Goal: Transaction & Acquisition: Purchase product/service

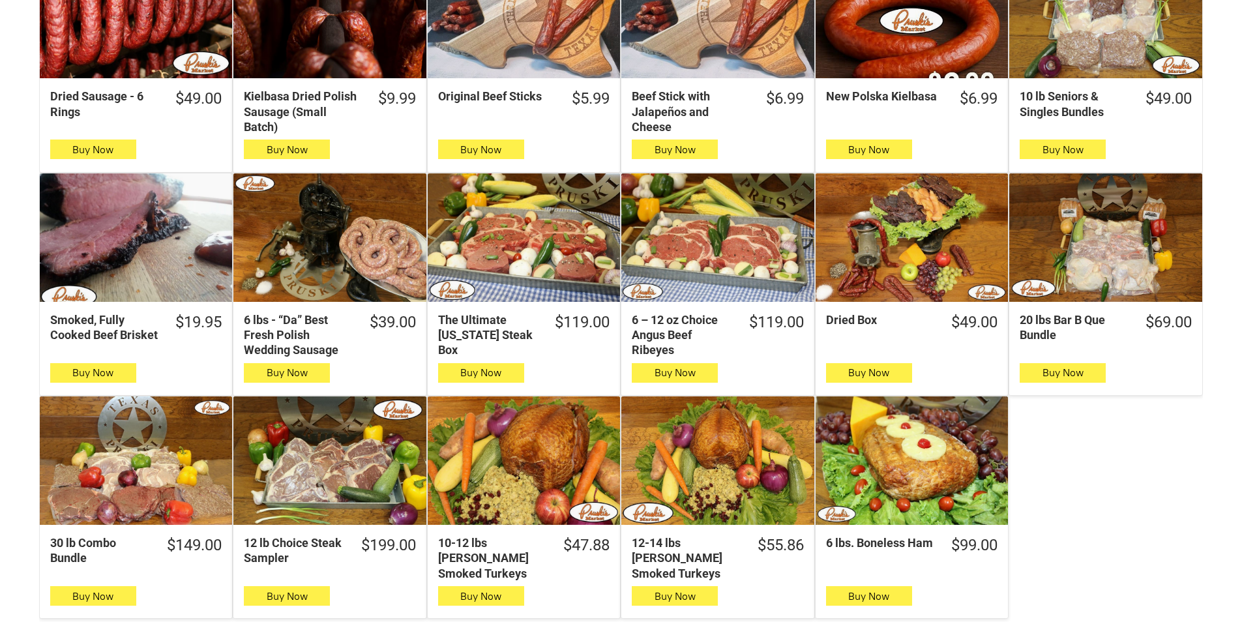
scroll to position [521, 0]
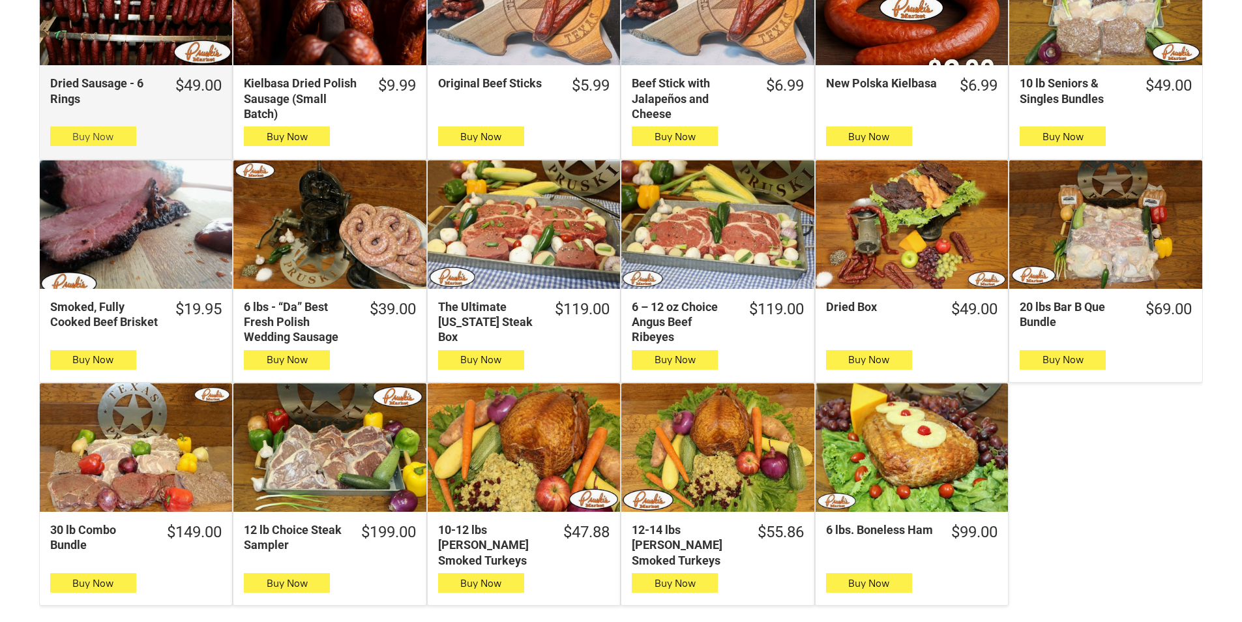
click at [113, 140] on span "Buy Now" at bounding box center [92, 136] width 41 height 12
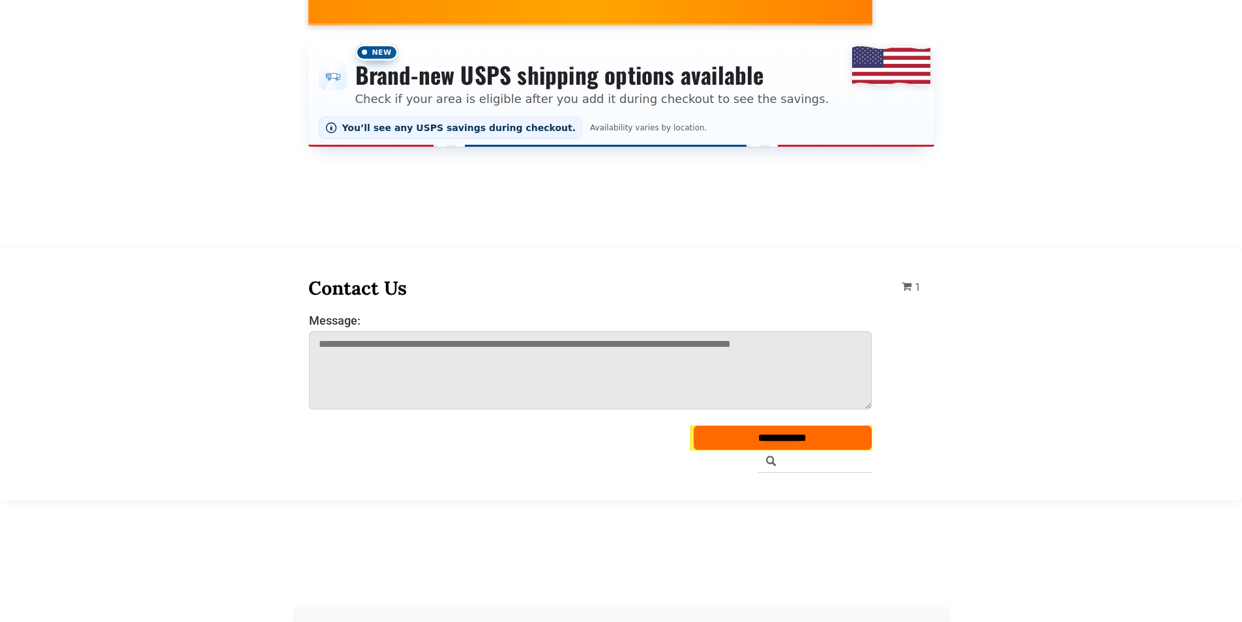
scroll to position [0, 0]
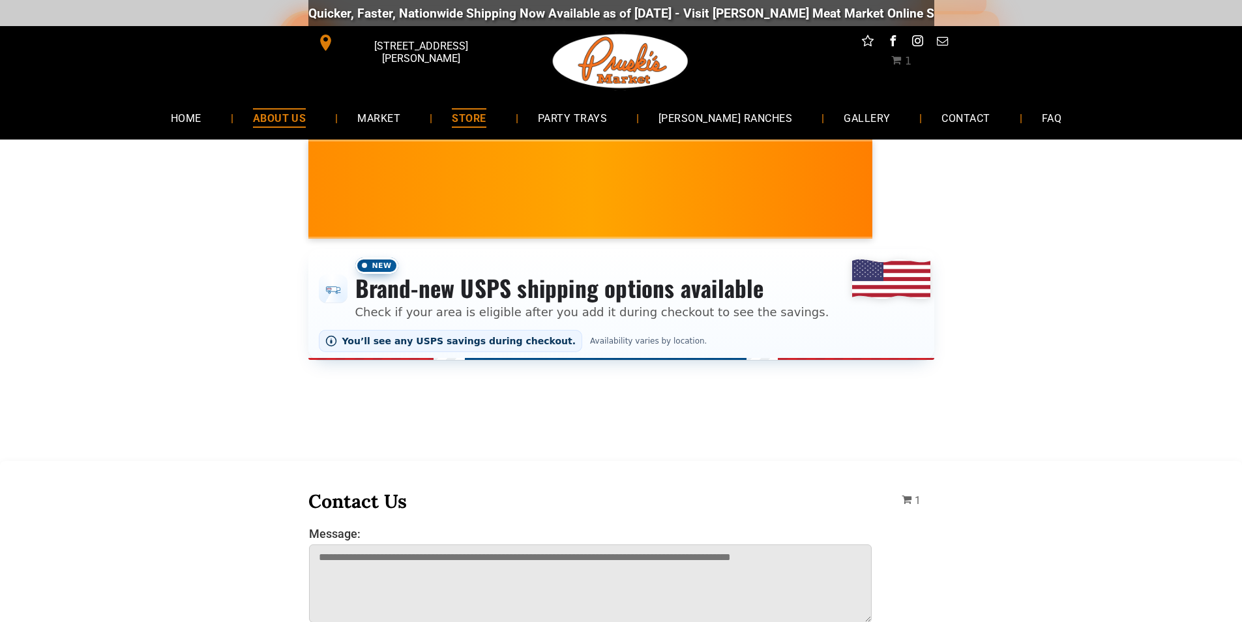
click at [303, 108] on link "ABOUT US" at bounding box center [279, 117] width 93 height 35
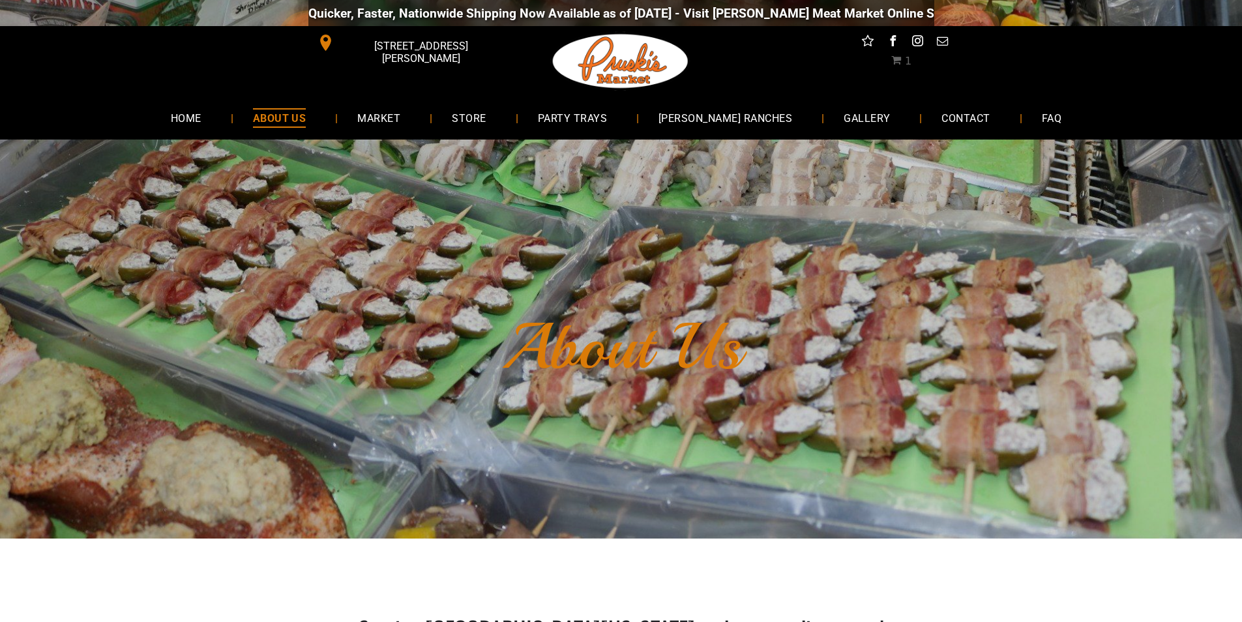
click at [306, 113] on span "ABOUT US" at bounding box center [279, 117] width 53 height 19
click at [577, 53] on img at bounding box center [620, 61] width 141 height 70
click at [381, 123] on link "MARKET" at bounding box center [379, 117] width 83 height 35
